Goal: Task Accomplishment & Management: Complete application form

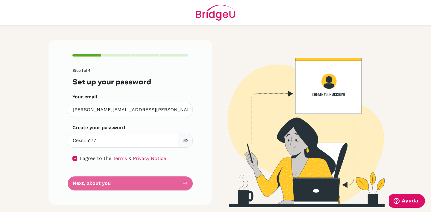
click at [171, 165] on form "Step 1 of 4 Set up your password Your email [PERSON_NAME][EMAIL_ADDRESS][PERSON…" at bounding box center [131, 130] width 116 height 122
click at [148, 187] on form "Step 1 of 4 Set up your password Your email [PERSON_NAME][EMAIL_ADDRESS][PERSON…" at bounding box center [131, 130] width 116 height 122
click at [141, 175] on form "Step 1 of 4 Set up your password Your email [PERSON_NAME][EMAIL_ADDRESS][PERSON…" at bounding box center [131, 130] width 116 height 122
click at [141, 176] on form "Step 1 of 4 Set up your password Your email [PERSON_NAME][EMAIL_ADDRESS][PERSON…" at bounding box center [131, 130] width 116 height 122
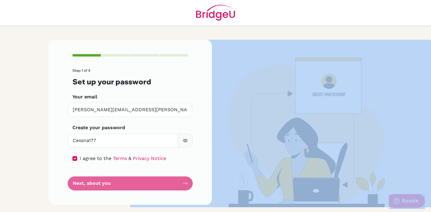
click at [141, 176] on form "Step 1 of 4 Set up your password Your email [PERSON_NAME][EMAIL_ADDRESS][PERSON…" at bounding box center [131, 130] width 116 height 122
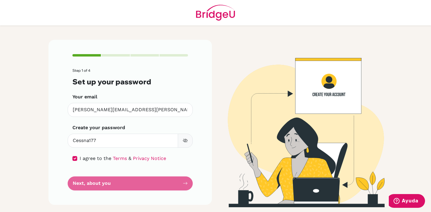
click at [141, 176] on form "Step 1 of 4 Set up your password Your email [PERSON_NAME][EMAIL_ADDRESS][PERSON…" at bounding box center [131, 130] width 116 height 122
click at [101, 140] on input "Cessna177" at bounding box center [123, 141] width 111 height 14
type input "\"
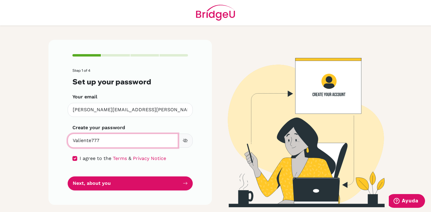
type input "Valiente777"
click at [11, 163] on main "Step 1 of 4 Set up your password Your email [PERSON_NAME][EMAIL_ADDRESS][PERSON…" at bounding box center [215, 106] width 431 height 212
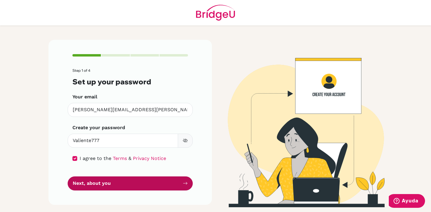
click at [105, 185] on button "Next, about you" at bounding box center [130, 184] width 125 height 14
